Goal: Check status: Check status

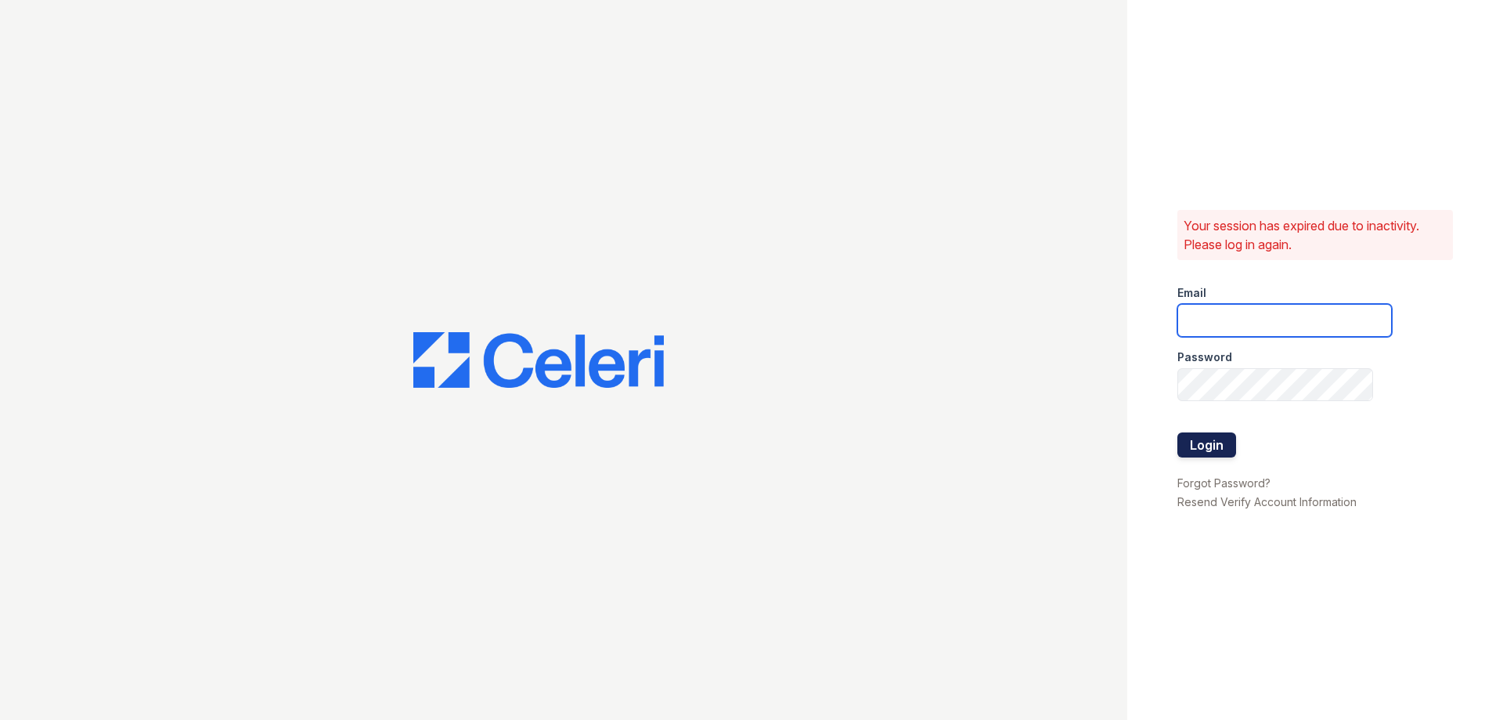
type input "kacy.worker@greystar.com"
click at [1215, 446] on button "Login" at bounding box center [1207, 444] width 59 height 25
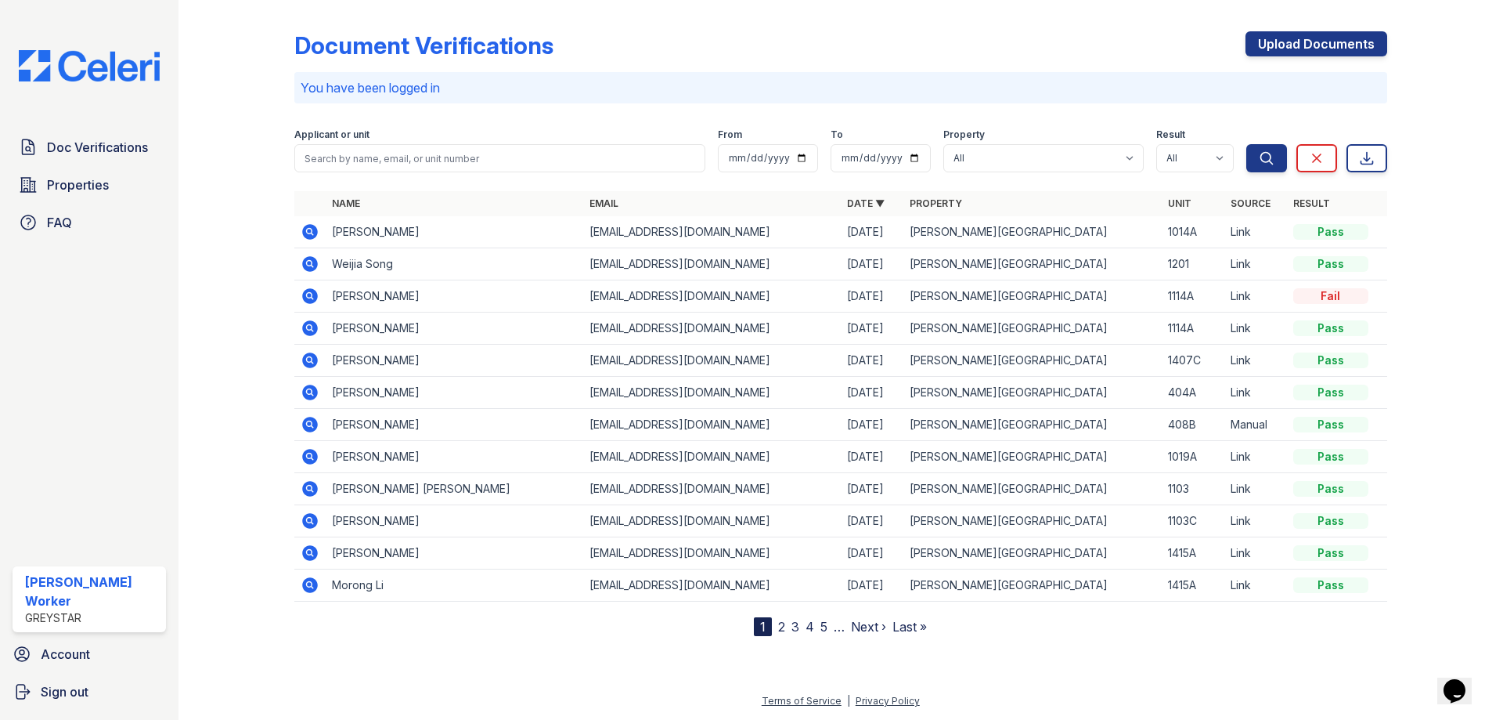
click at [310, 229] on icon at bounding box center [309, 231] width 4 height 4
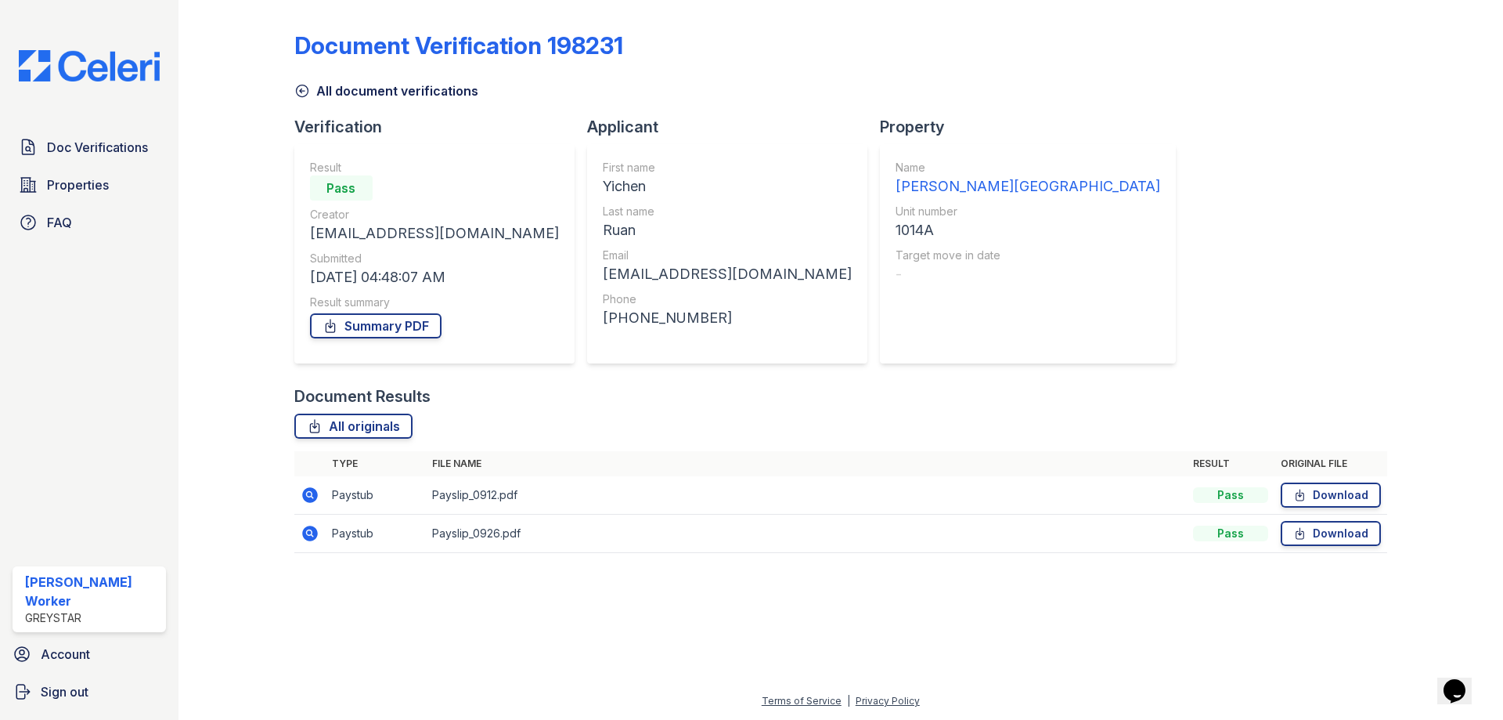
click at [316, 495] on icon at bounding box center [310, 495] width 16 height 16
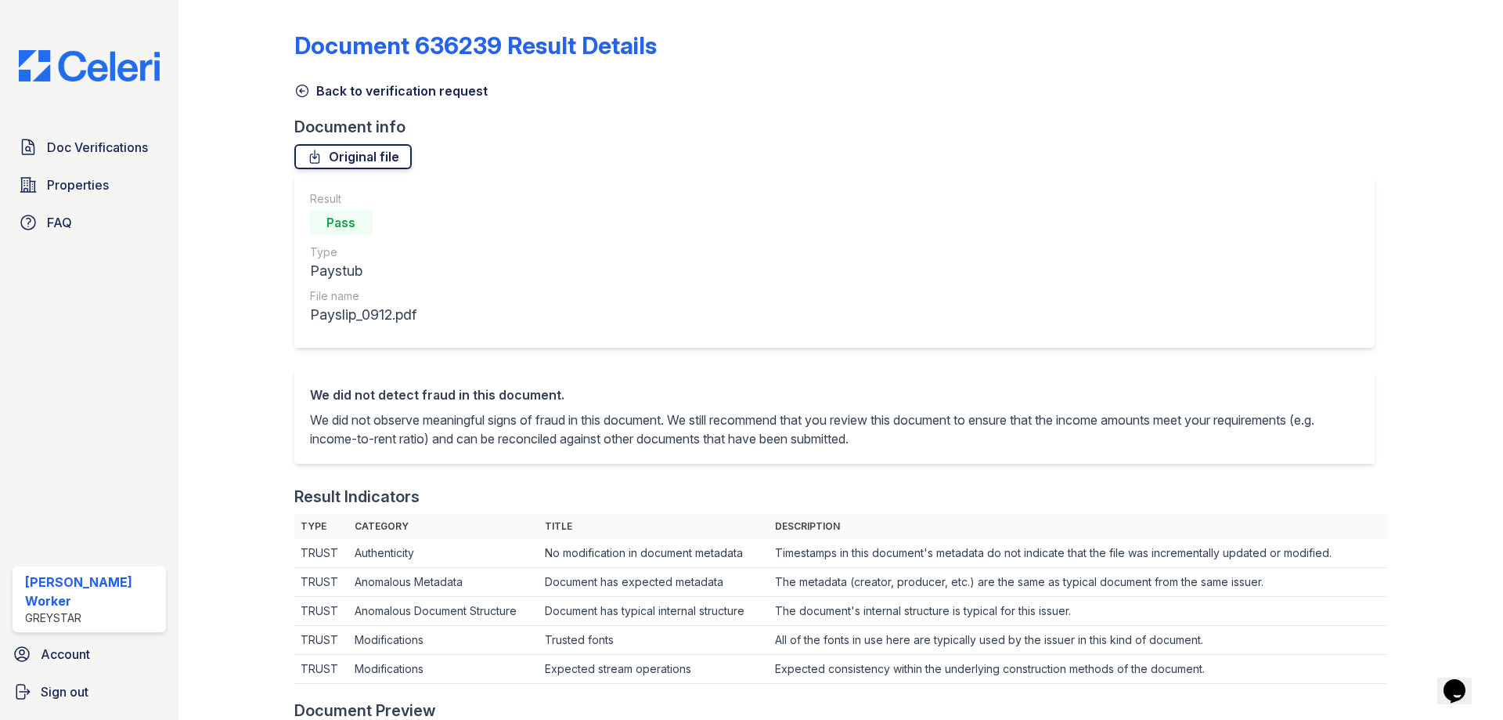
click at [317, 157] on icon at bounding box center [315, 157] width 16 height 16
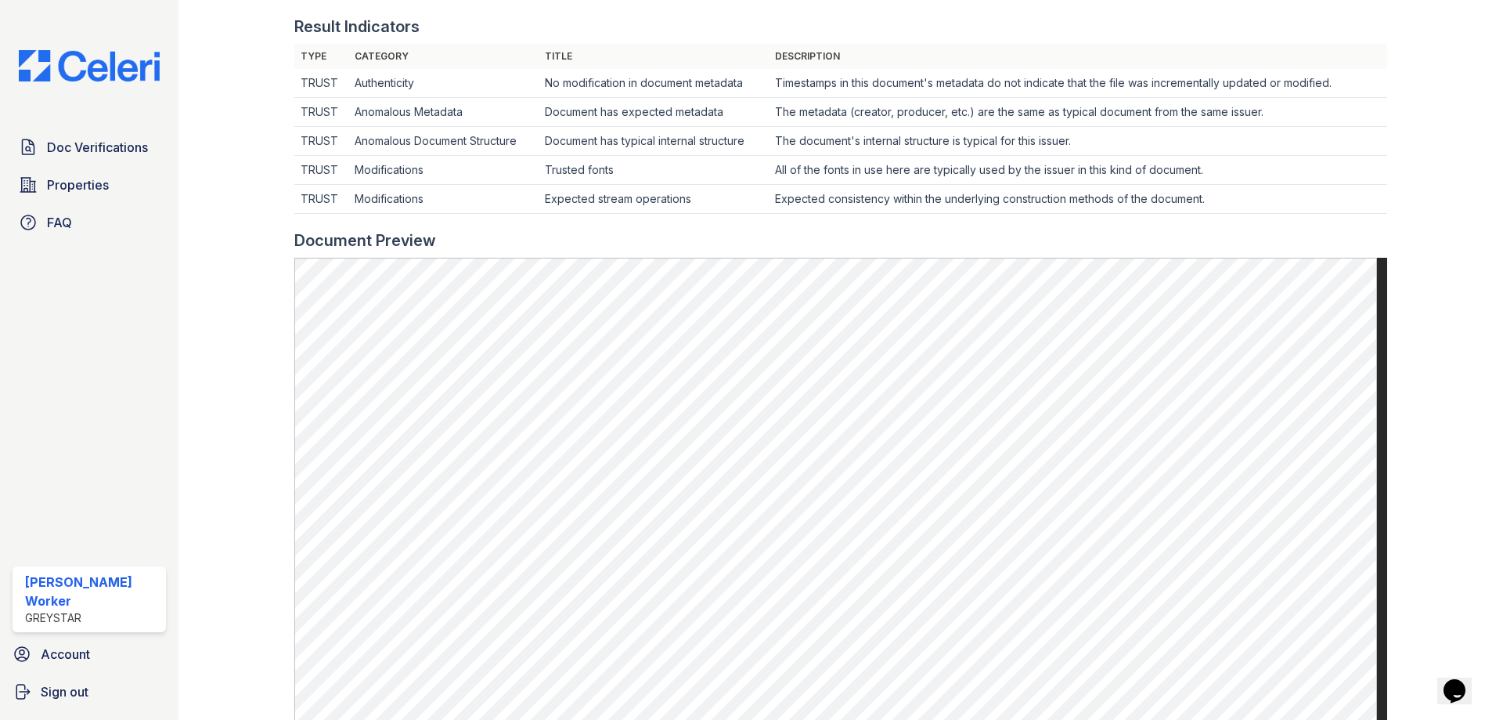
scroll to position [781, 0]
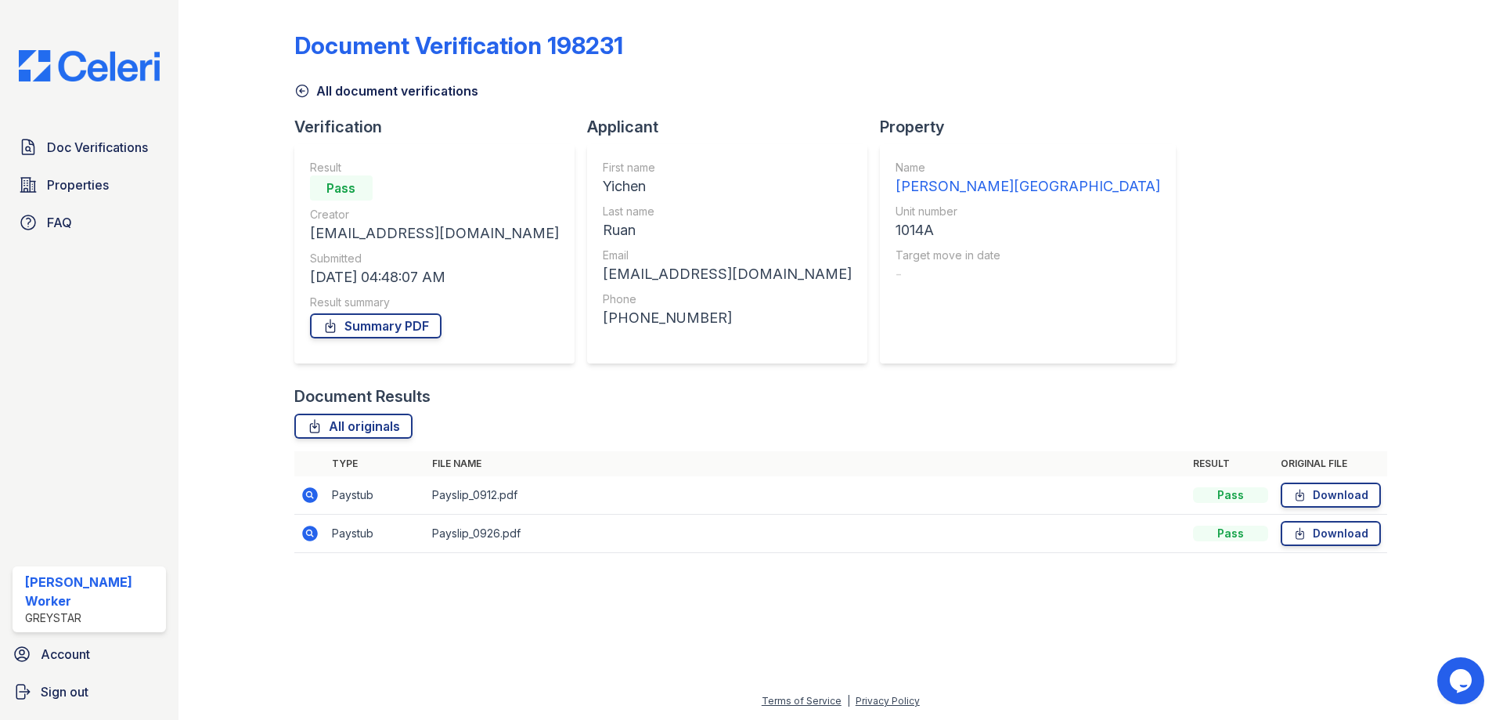
click at [308, 536] on icon at bounding box center [310, 533] width 16 height 16
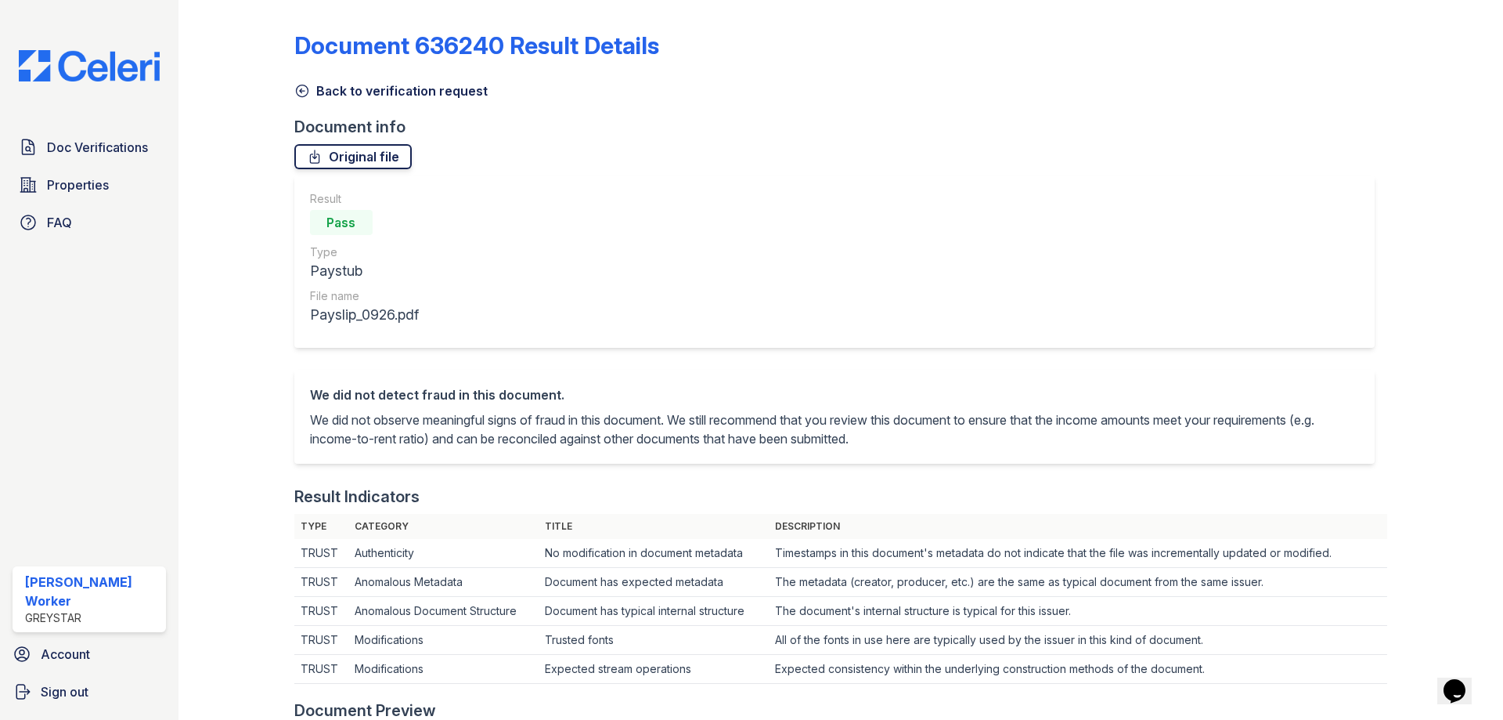
click at [320, 155] on icon at bounding box center [315, 157] width 16 height 16
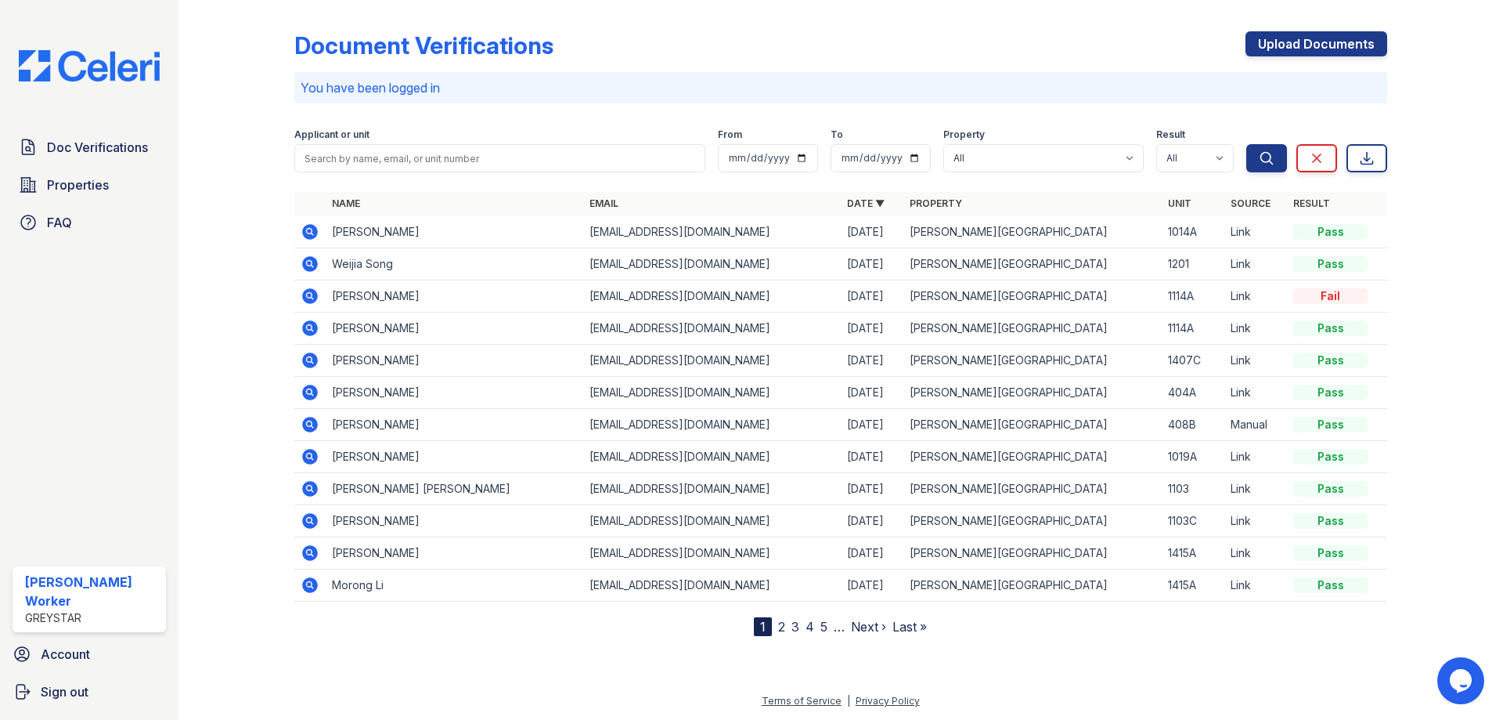
click at [311, 298] on icon at bounding box center [310, 296] width 16 height 16
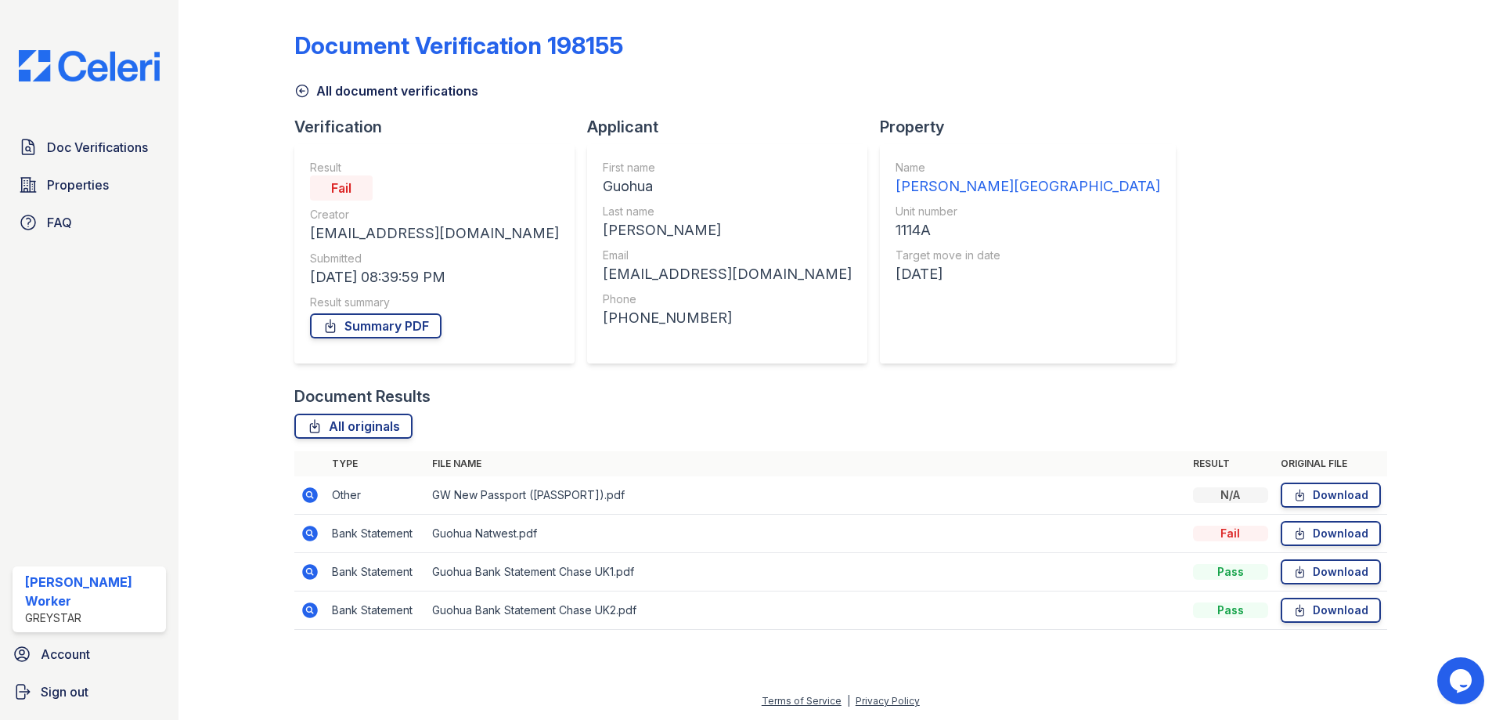
click at [315, 490] on icon at bounding box center [310, 495] width 16 height 16
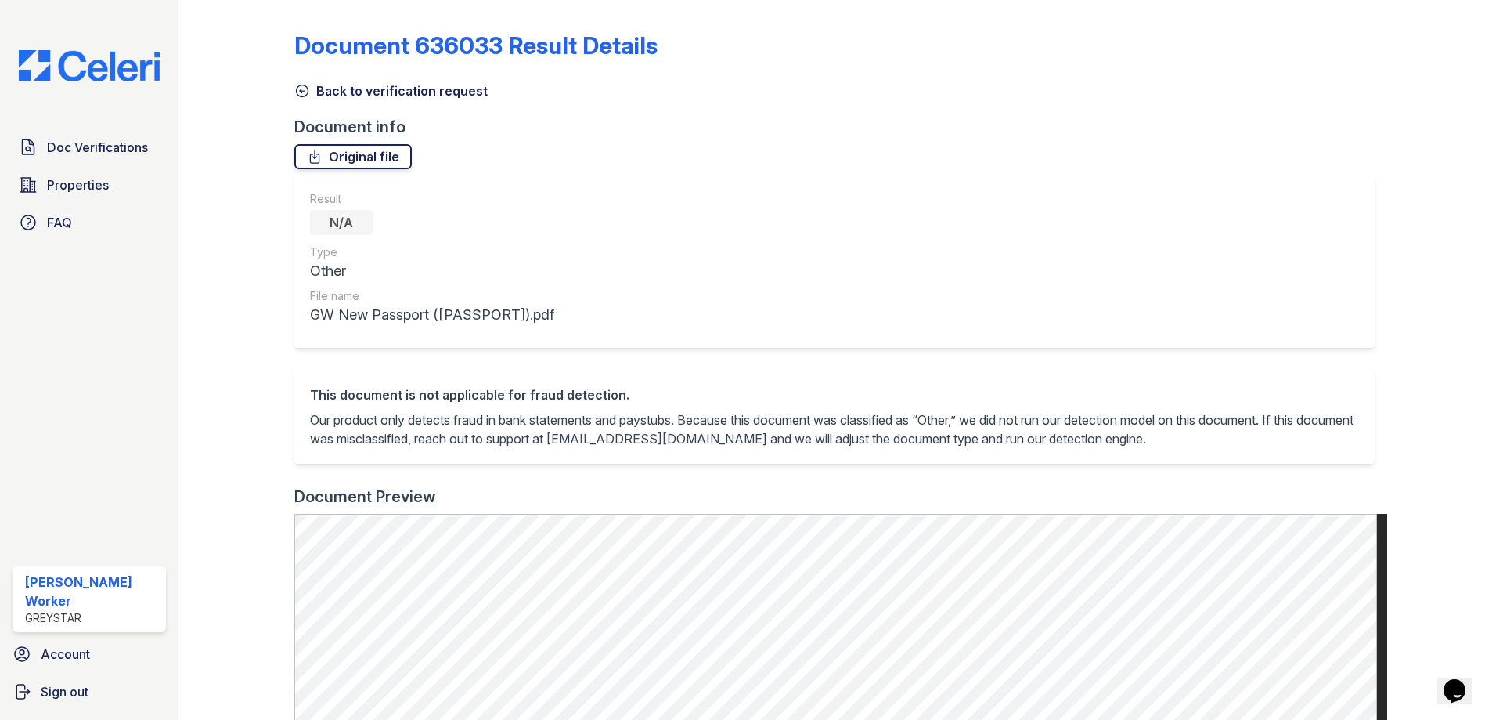
click at [309, 152] on icon at bounding box center [315, 157] width 16 height 16
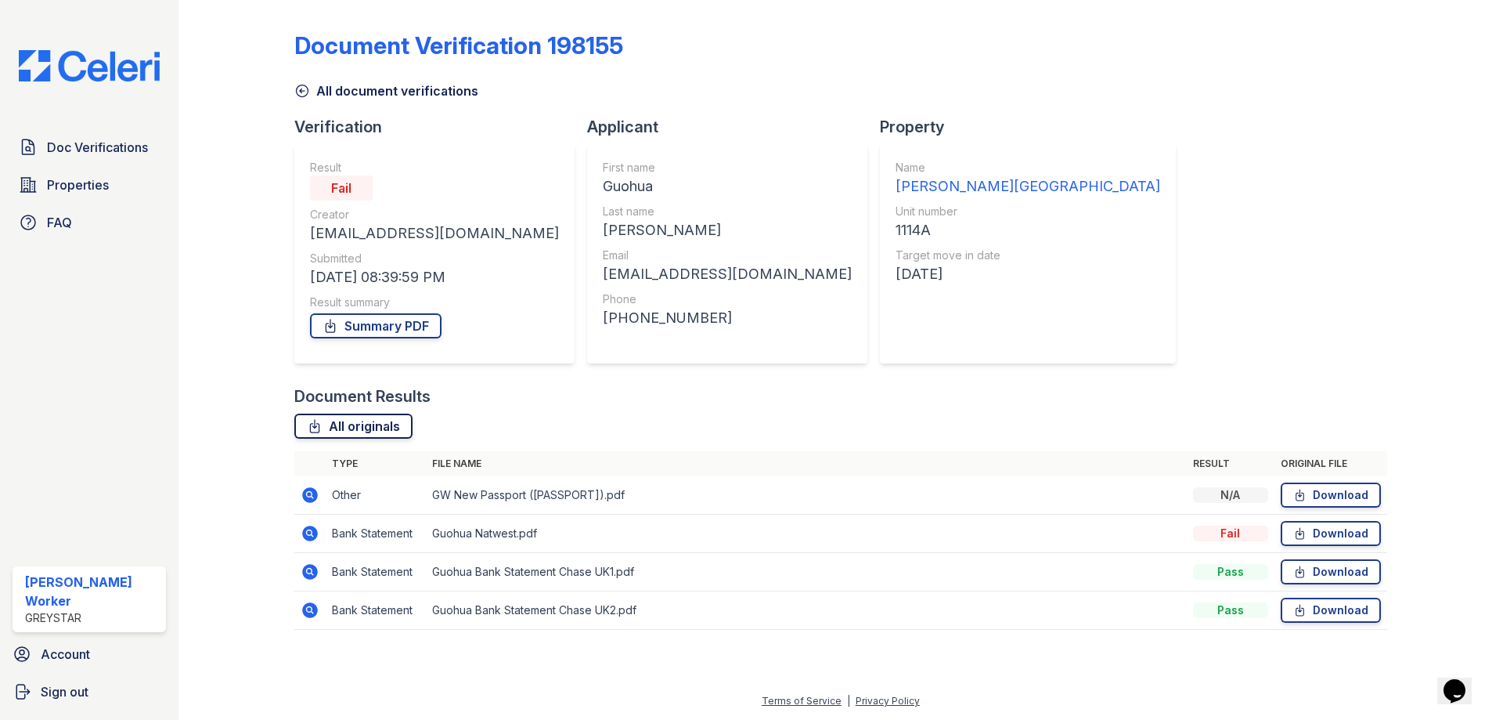
click at [312, 422] on icon at bounding box center [315, 426] width 16 height 16
click at [305, 569] on icon at bounding box center [310, 572] width 16 height 16
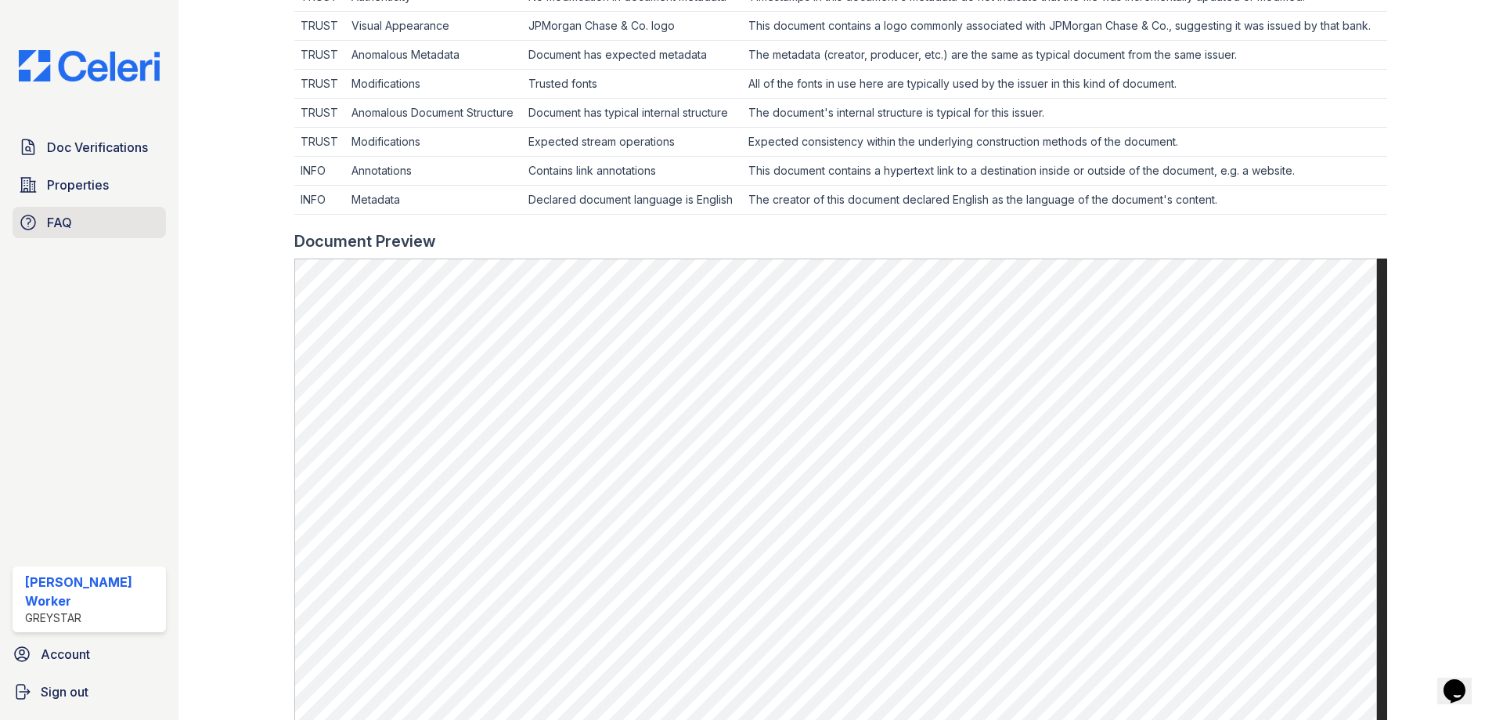
scroll to position [523, 0]
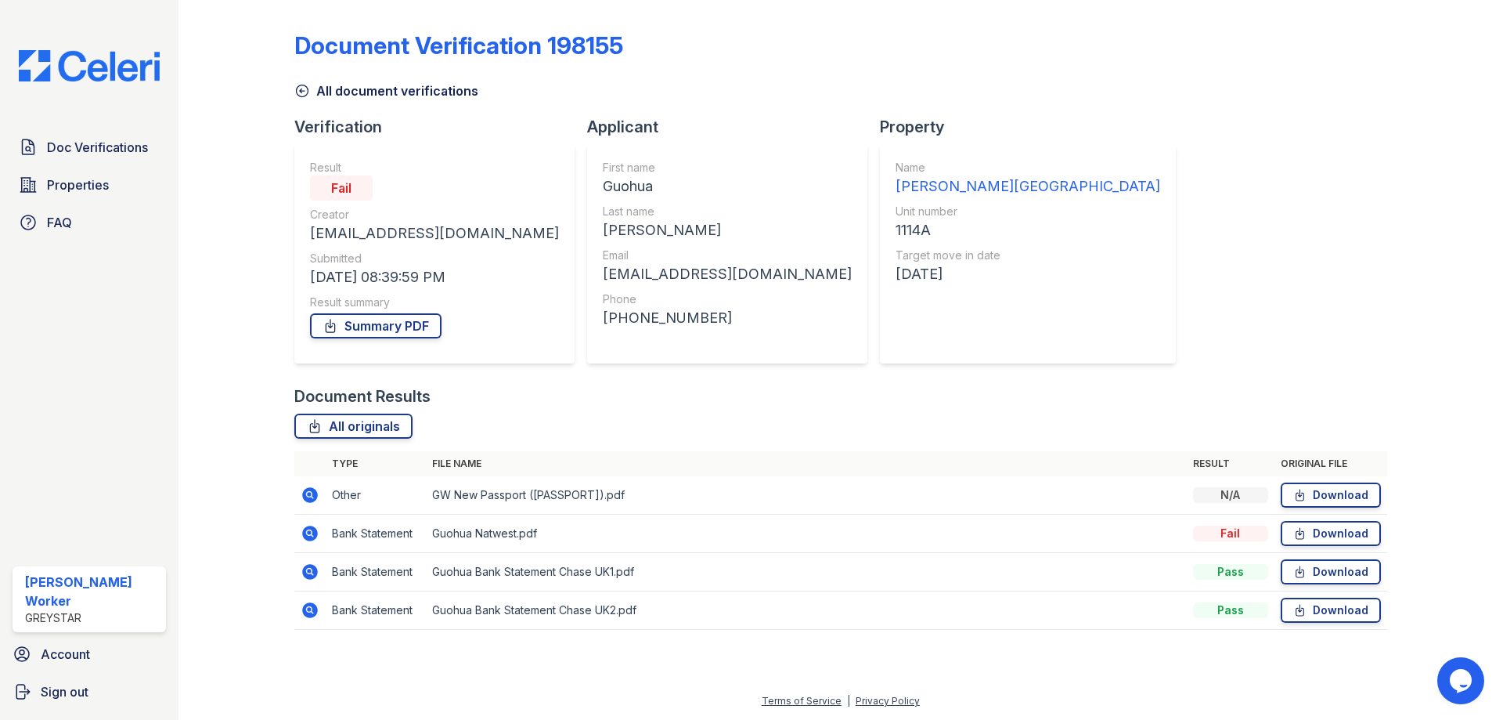
click at [302, 533] on icon at bounding box center [310, 533] width 19 height 19
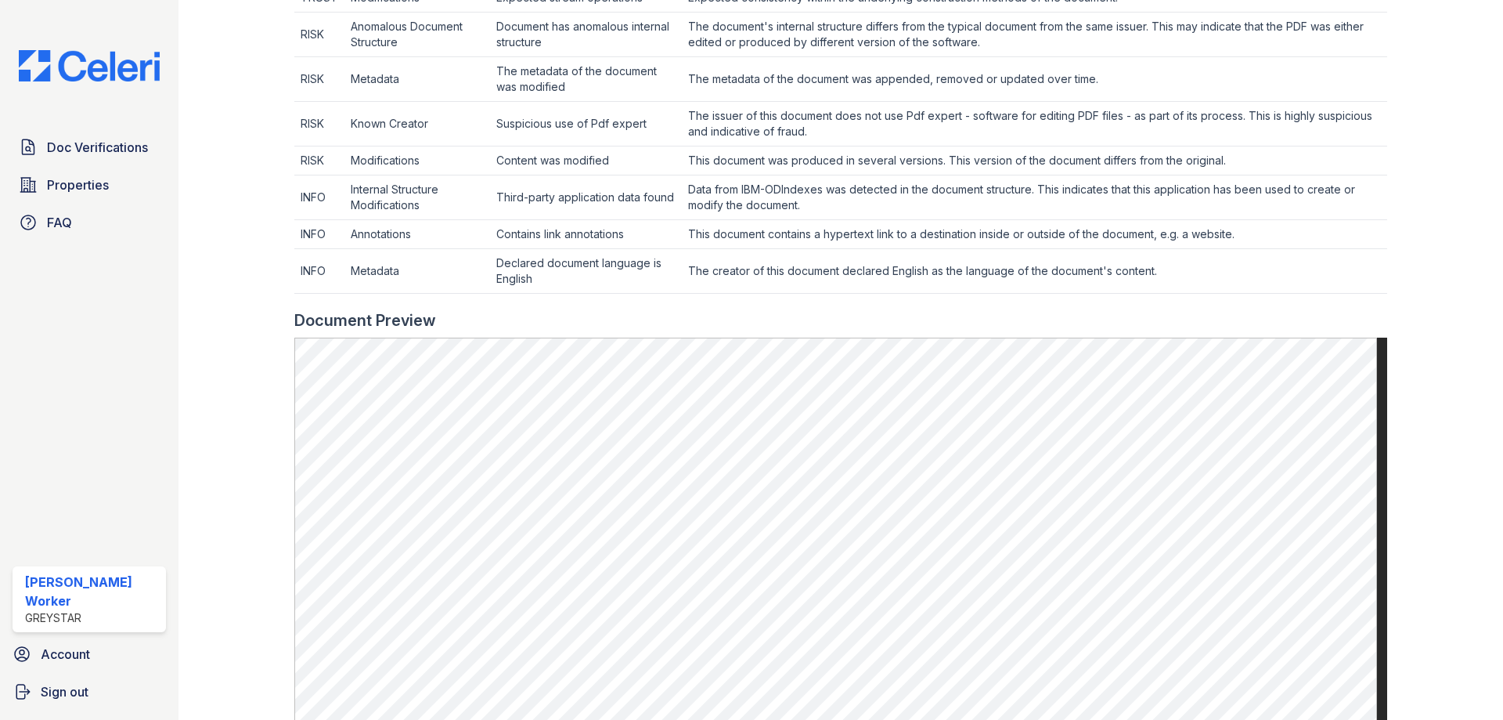
scroll to position [691, 0]
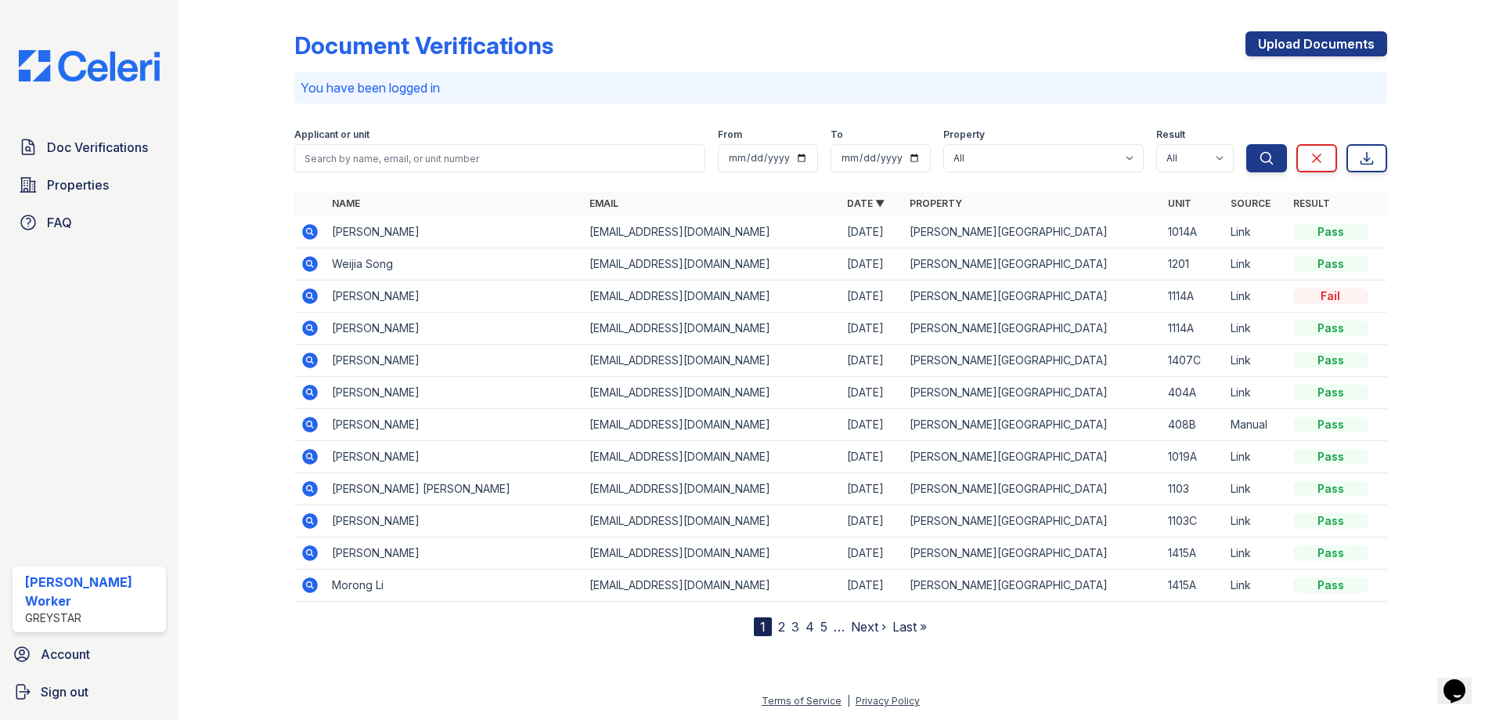
click at [311, 328] on icon at bounding box center [309, 327] width 4 height 4
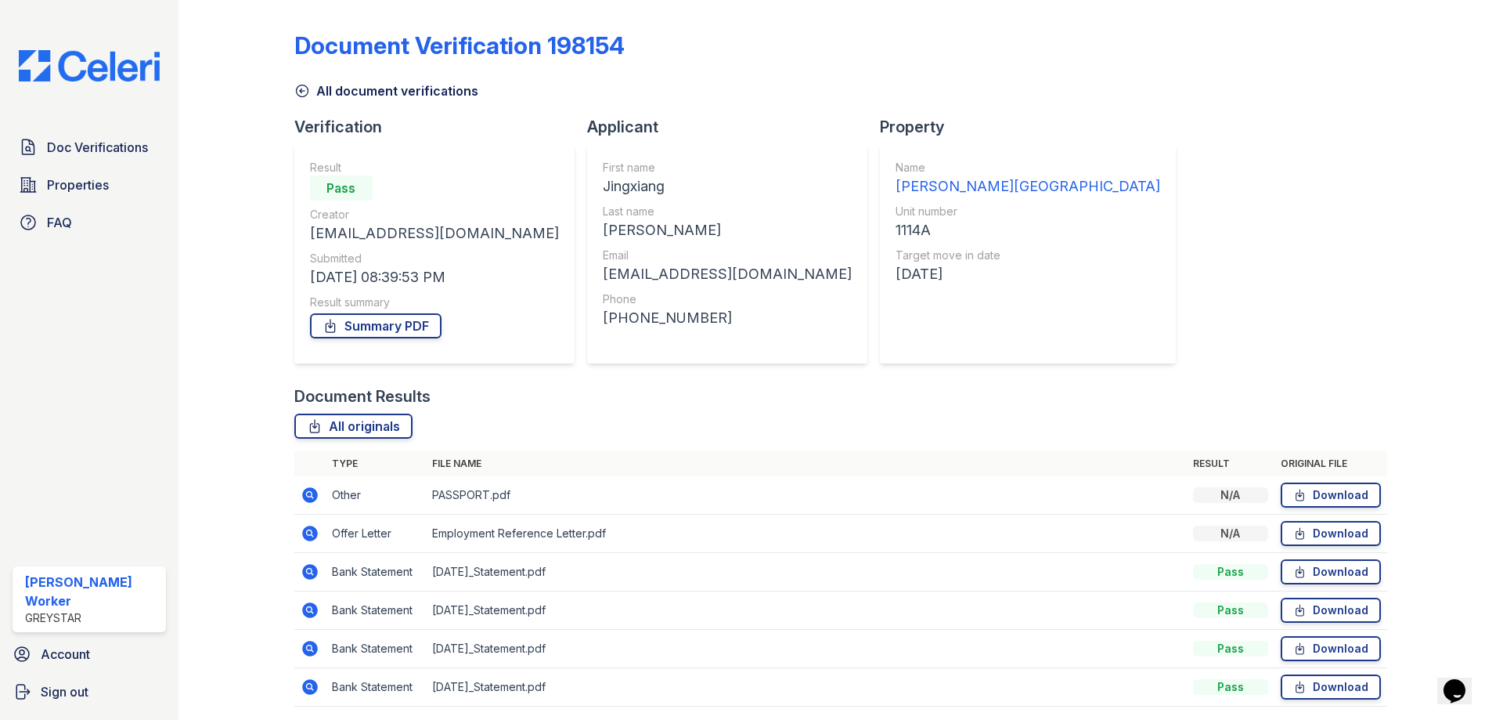
scroll to position [56, 0]
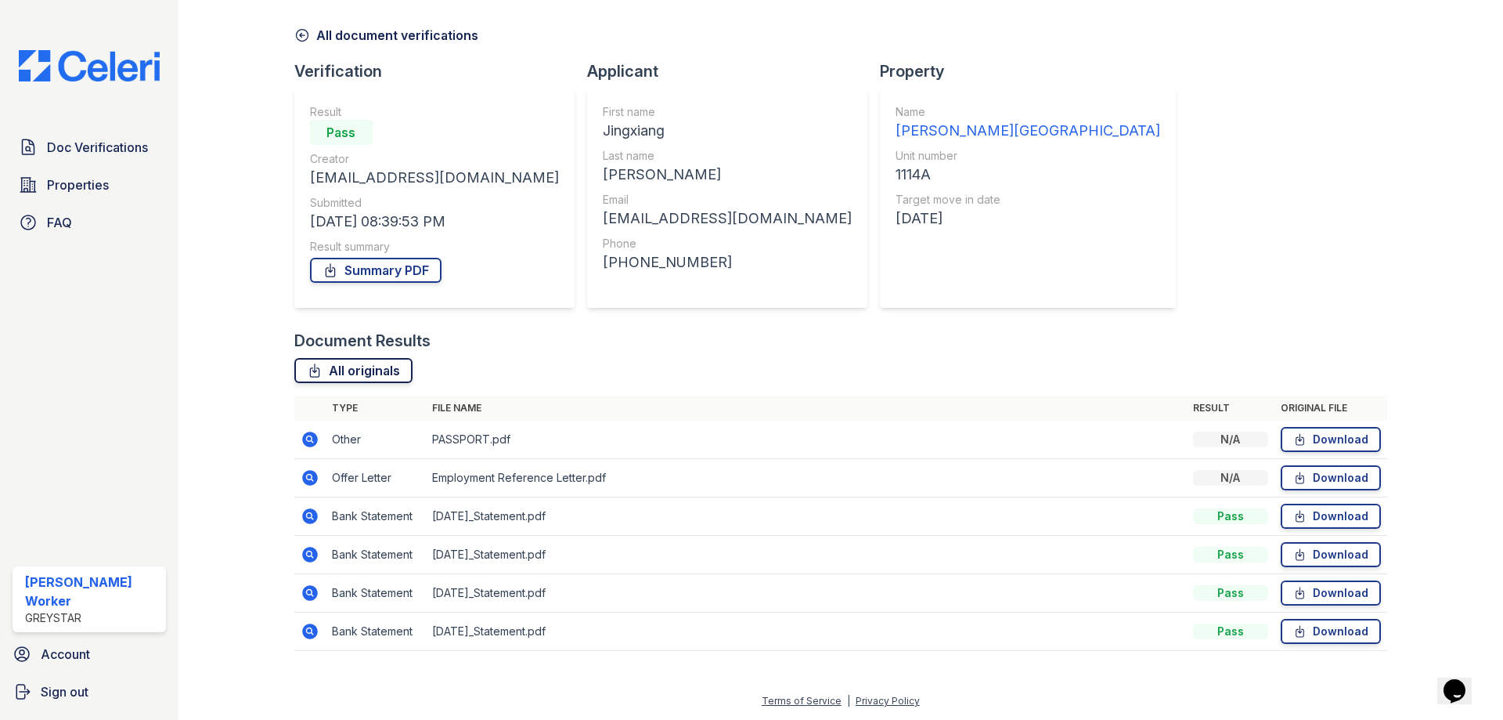
click at [312, 370] on icon at bounding box center [315, 371] width 16 height 16
click at [308, 476] on icon at bounding box center [309, 476] width 4 height 4
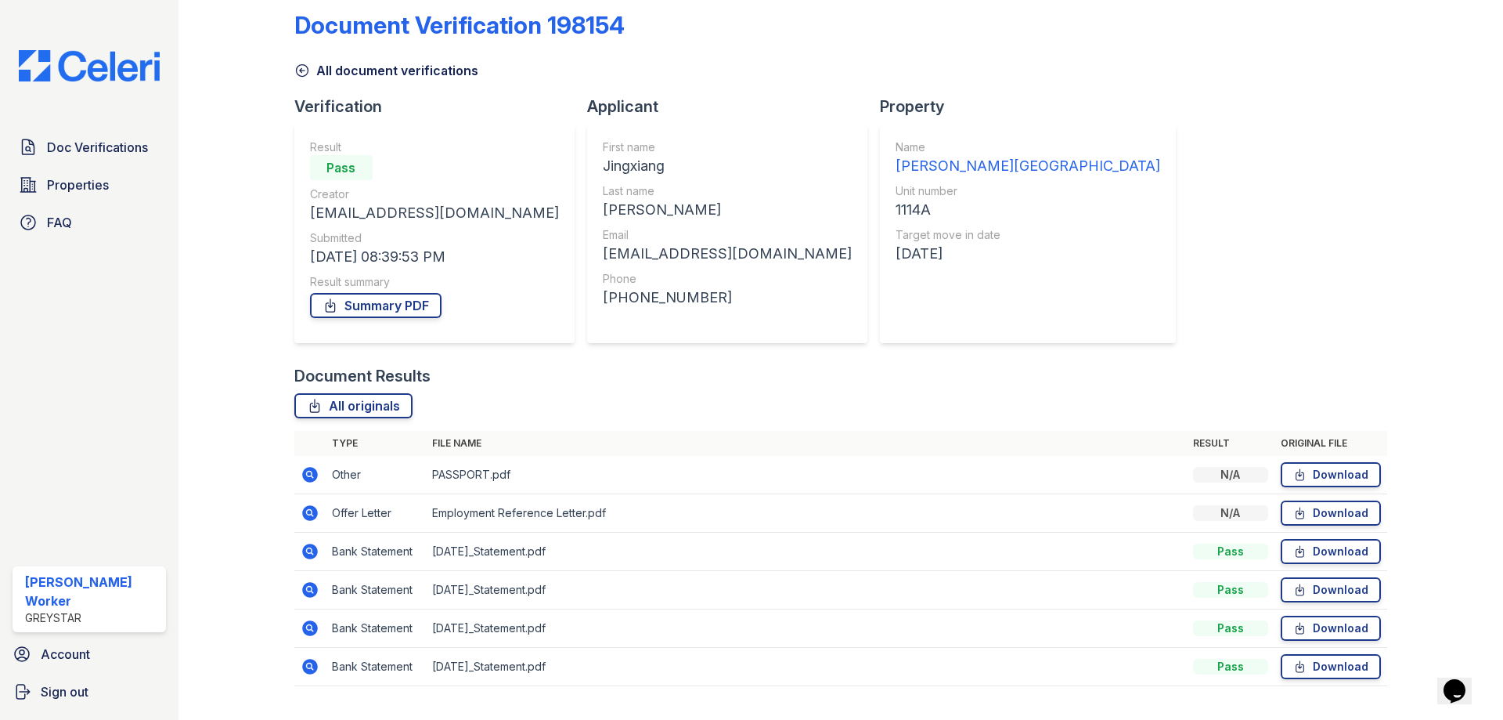
scroll to position [56, 0]
